Goal: Find specific page/section: Find specific page/section

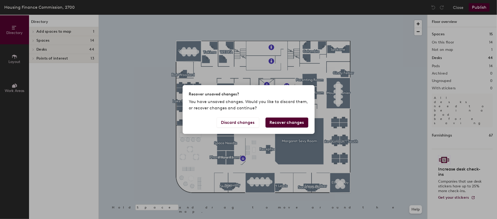
click at [294, 123] on button "Recover changes" at bounding box center [287, 123] width 43 height 10
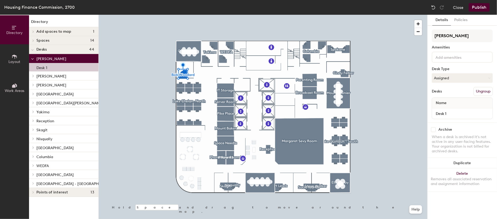
click at [54, 57] on span "[PERSON_NAME]" at bounding box center [51, 59] width 30 height 4
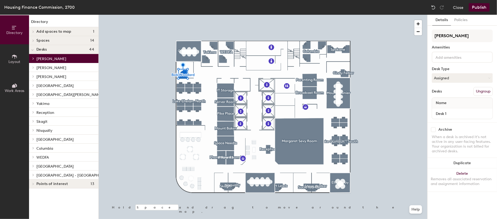
click at [54, 57] on span "[PERSON_NAME]" at bounding box center [51, 59] width 30 height 4
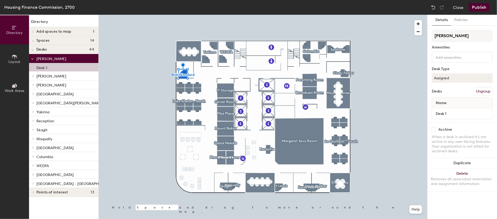
click at [54, 69] on div "Desk 1" at bounding box center [63, 67] width 69 height 8
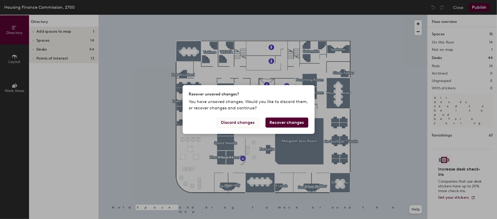
click at [241, 123] on button "Discard changes" at bounding box center [238, 123] width 43 height 10
